Goal: Task Accomplishment & Management: Manage account settings

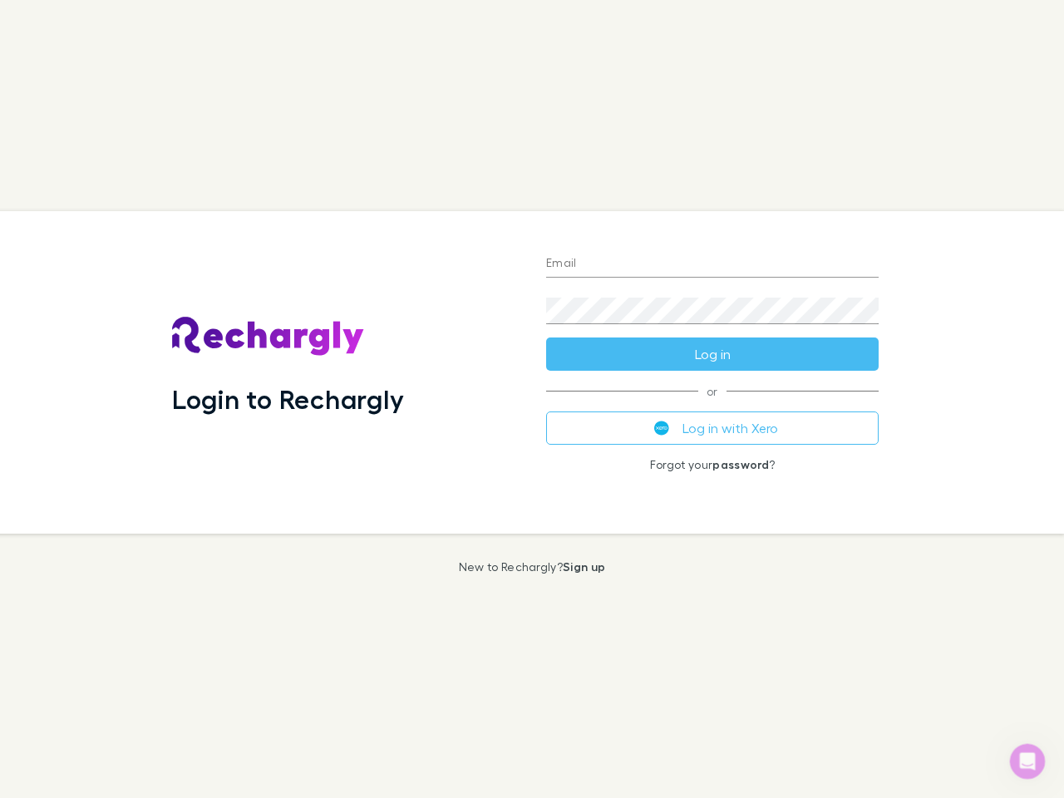
click at [532, 399] on div "Login to Rechargly" at bounding box center [346, 372] width 374 height 323
click at [712, 264] on input "Email" at bounding box center [712, 264] width 332 height 27
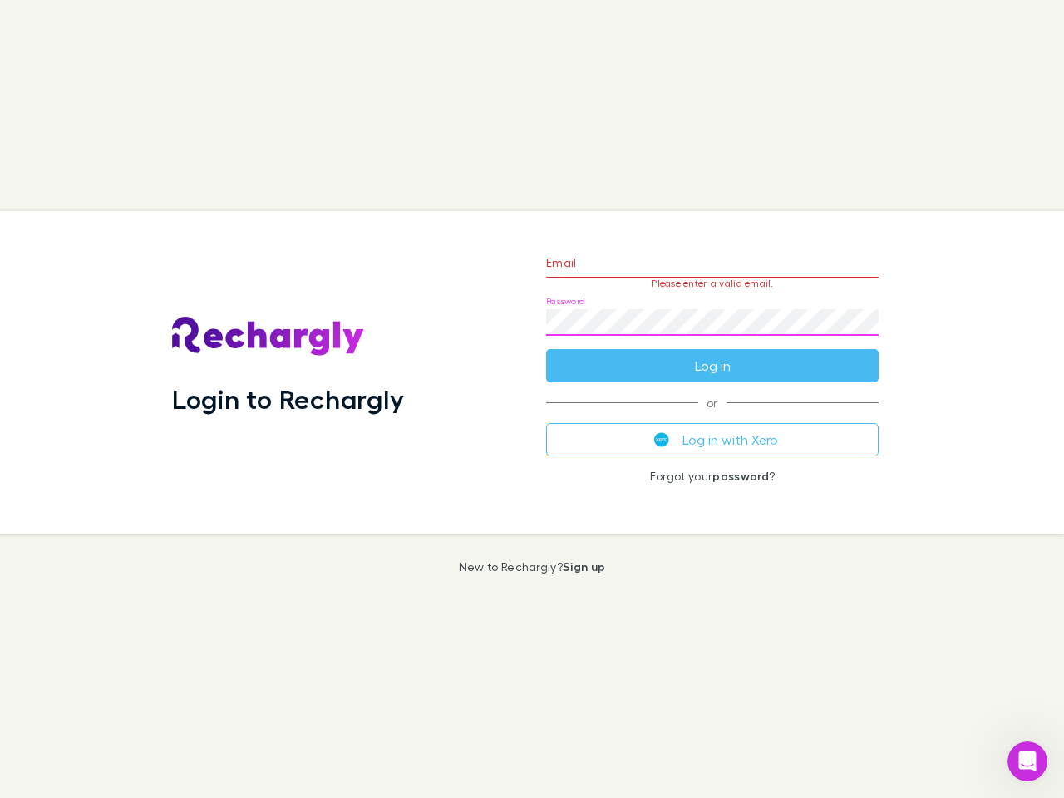
click at [712, 354] on form "Email Please enter a valid email. Password Log in" at bounding box center [712, 310] width 332 height 145
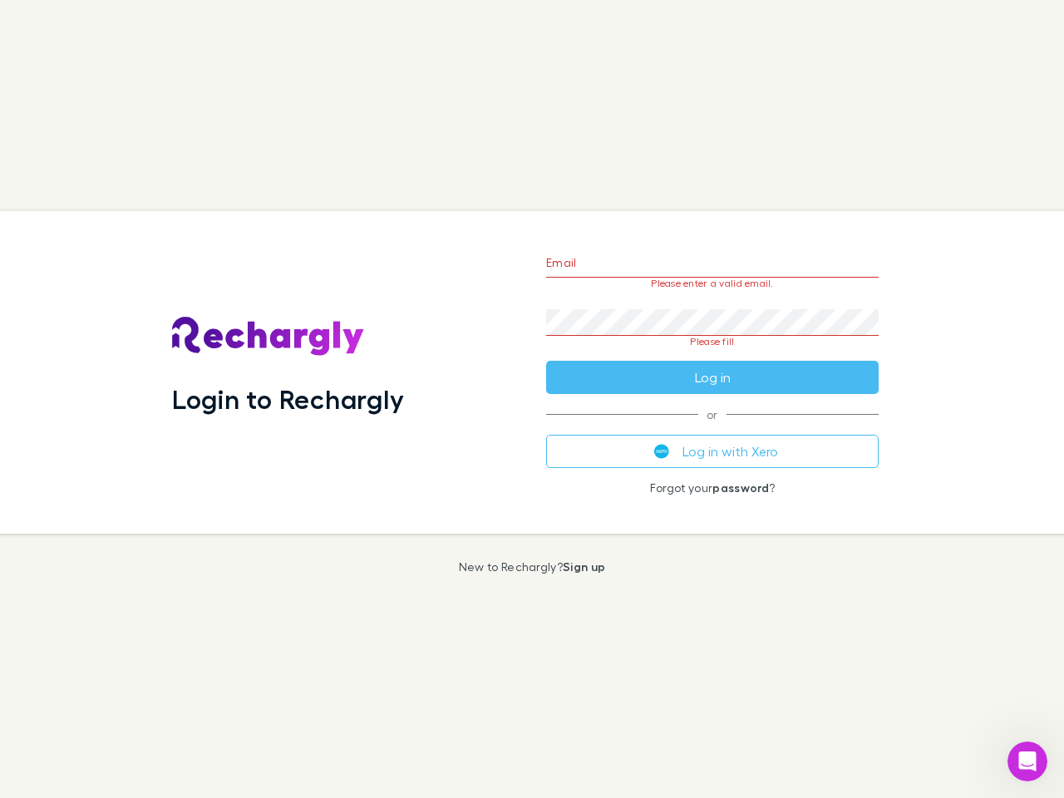
click at [712, 428] on div "Email Please enter a valid email. Password Please fill Log in or Log in with Xe…" at bounding box center [712, 372] width 359 height 323
click at [1027, 761] on icon "Open Intercom Messenger" at bounding box center [1027, 761] width 27 height 27
